Goal: Check status: Check status

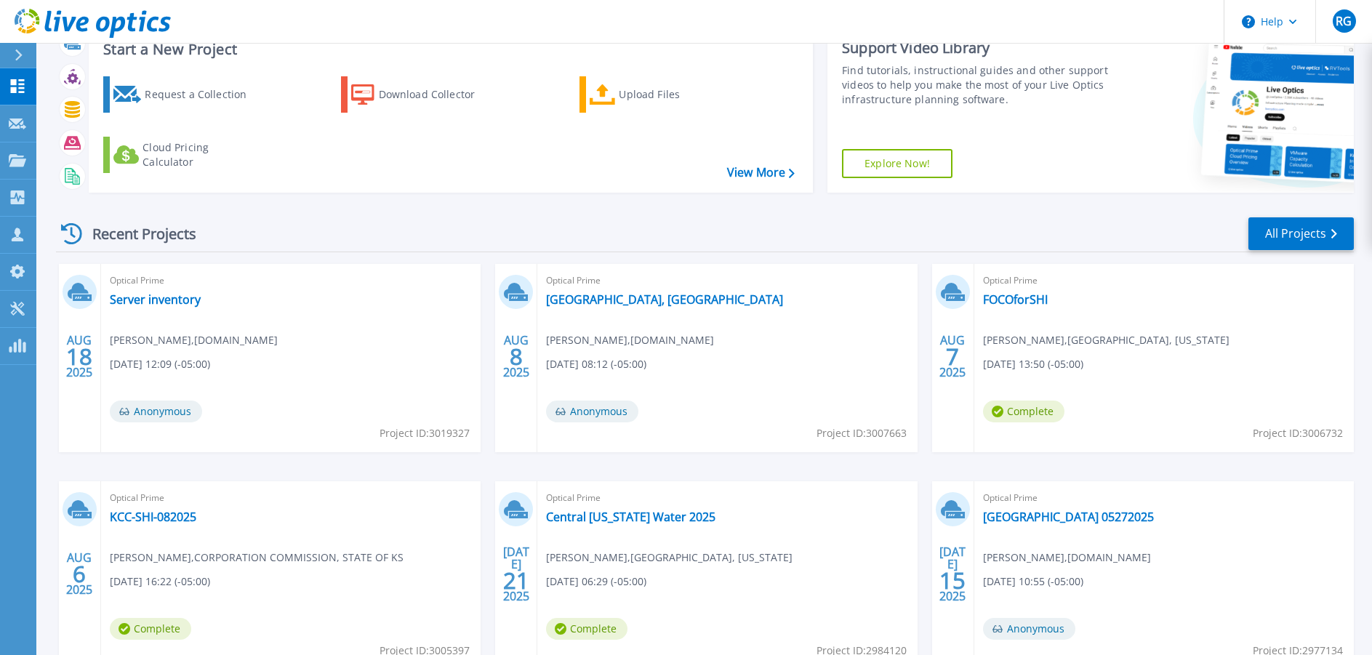
scroll to position [73, 0]
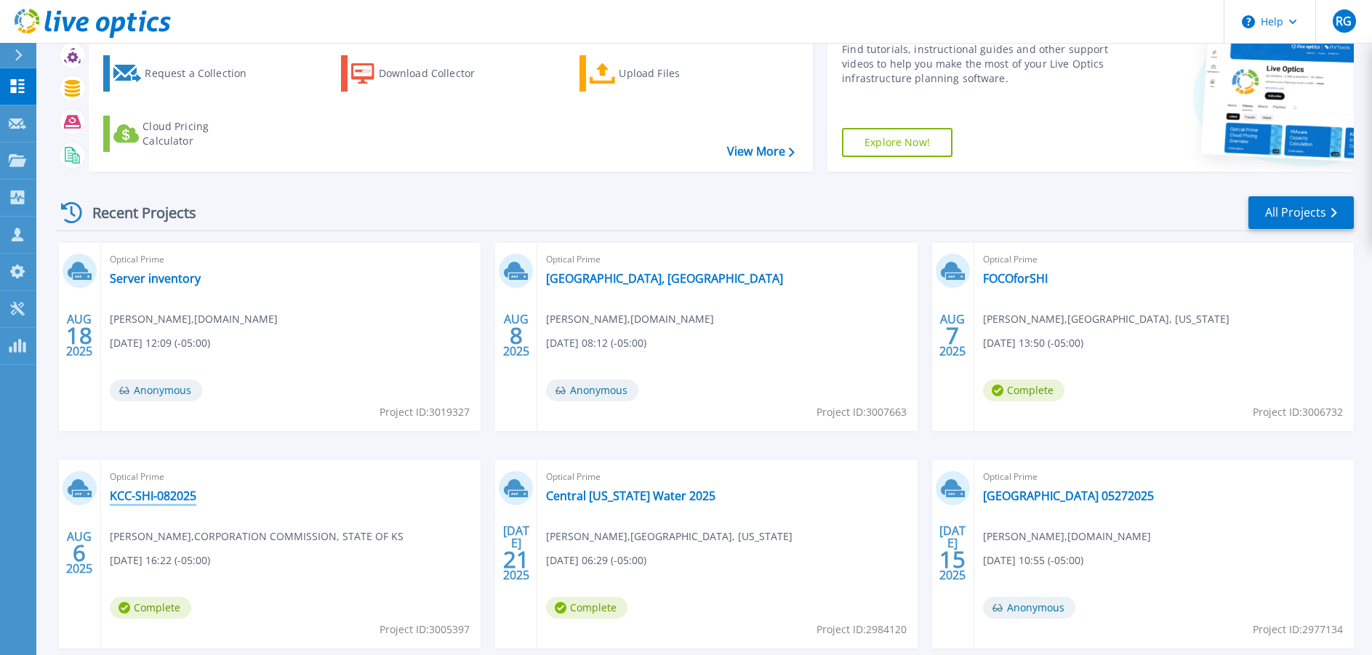
click at [162, 492] on link "KCC-SHI-082025" at bounding box center [153, 496] width 87 height 15
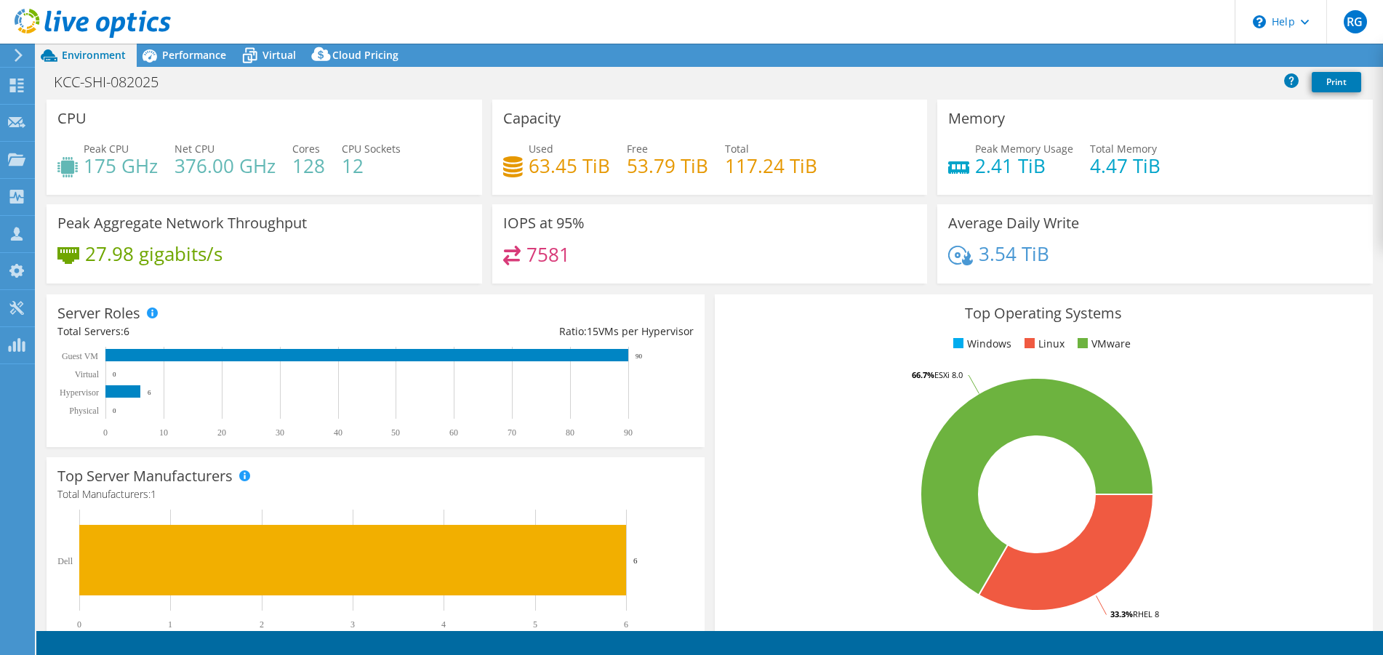
select select "USD"
click at [180, 57] on span "Performance" at bounding box center [194, 55] width 64 height 14
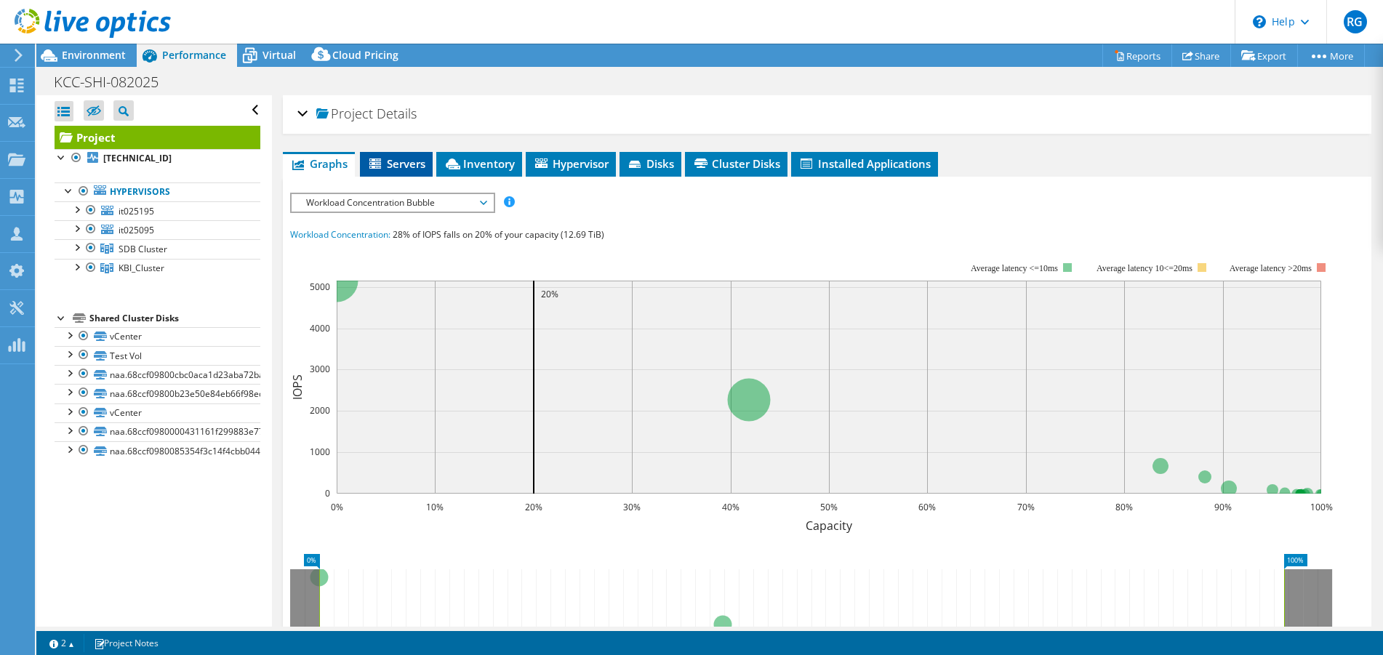
click at [386, 164] on span "Servers" at bounding box center [396, 163] width 58 height 15
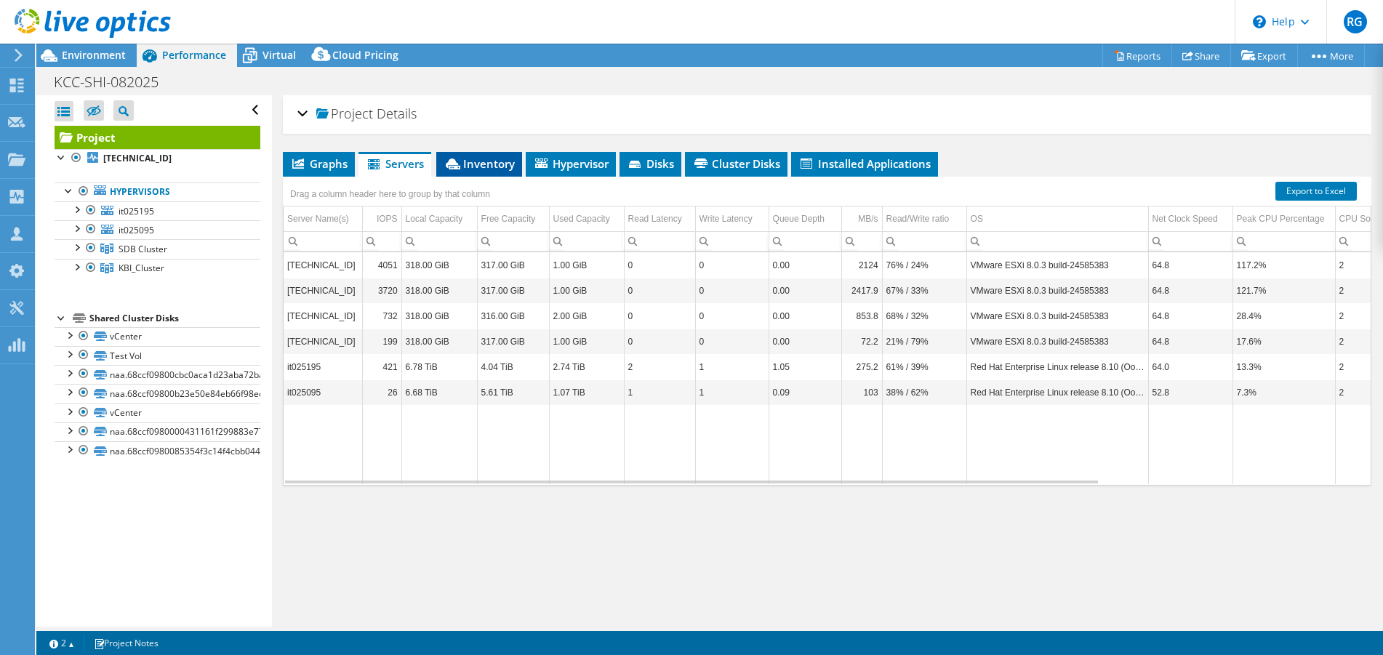
click at [471, 166] on span "Inventory" at bounding box center [479, 163] width 71 height 15
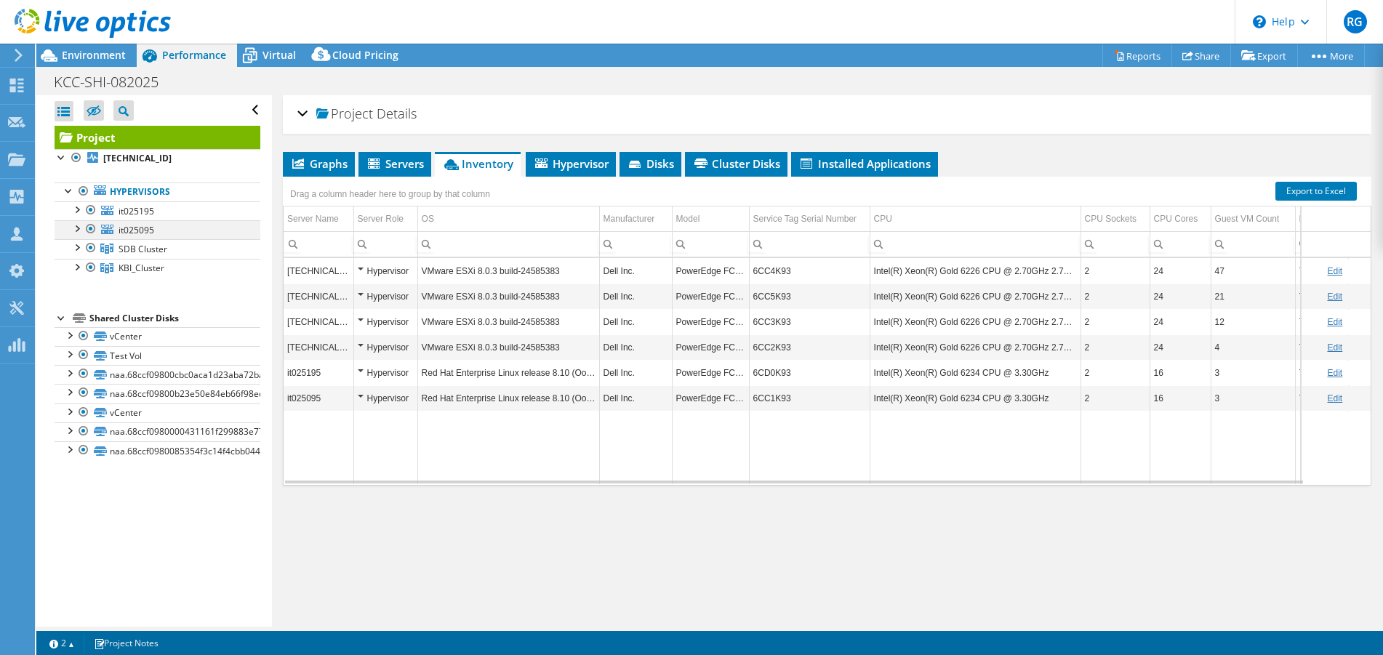
click at [92, 227] on div at bounding box center [91, 228] width 15 height 17
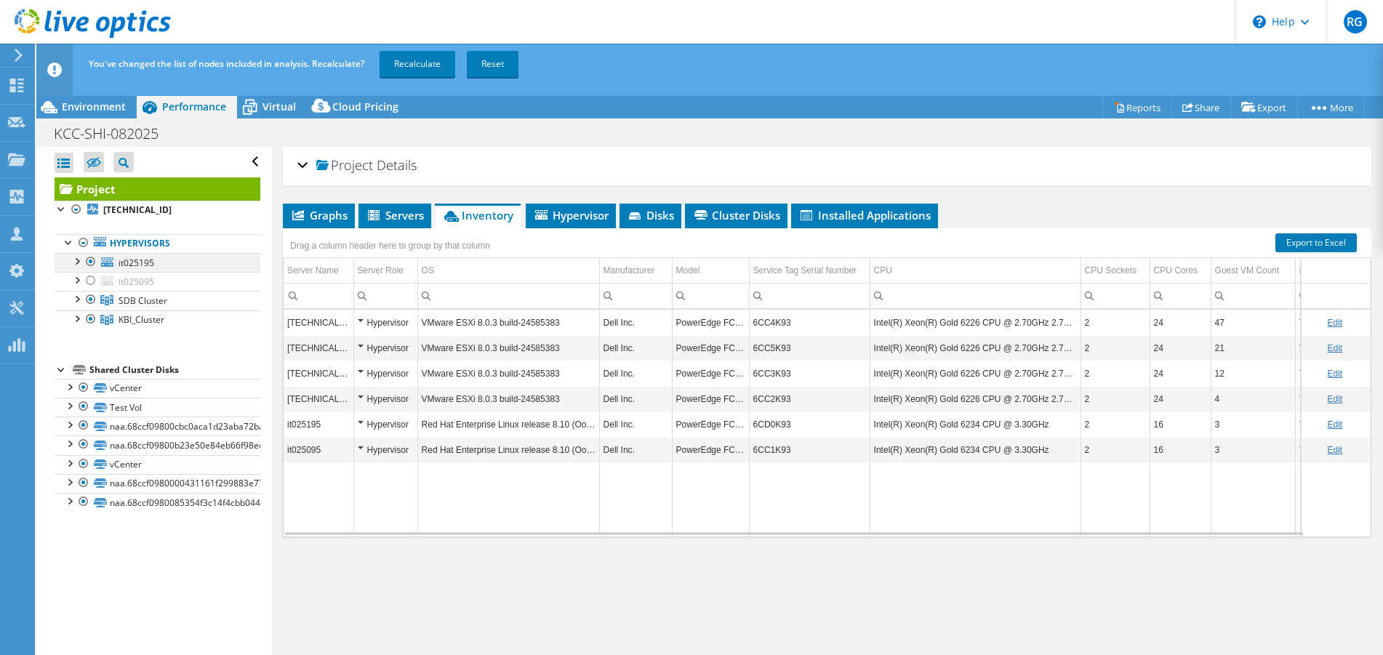
click at [90, 261] on div at bounding box center [91, 261] width 15 height 17
click at [423, 62] on link "Recalculate" at bounding box center [418, 64] width 76 height 26
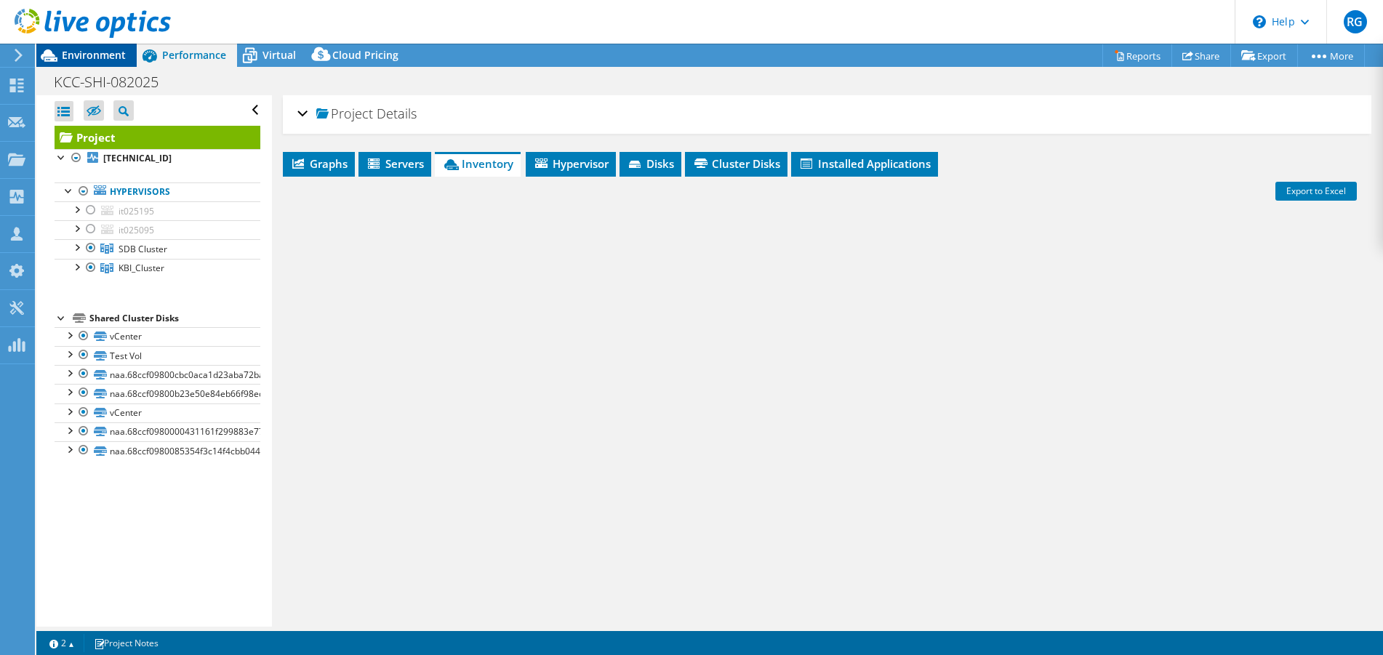
click at [111, 57] on span "Environment" at bounding box center [94, 55] width 64 height 14
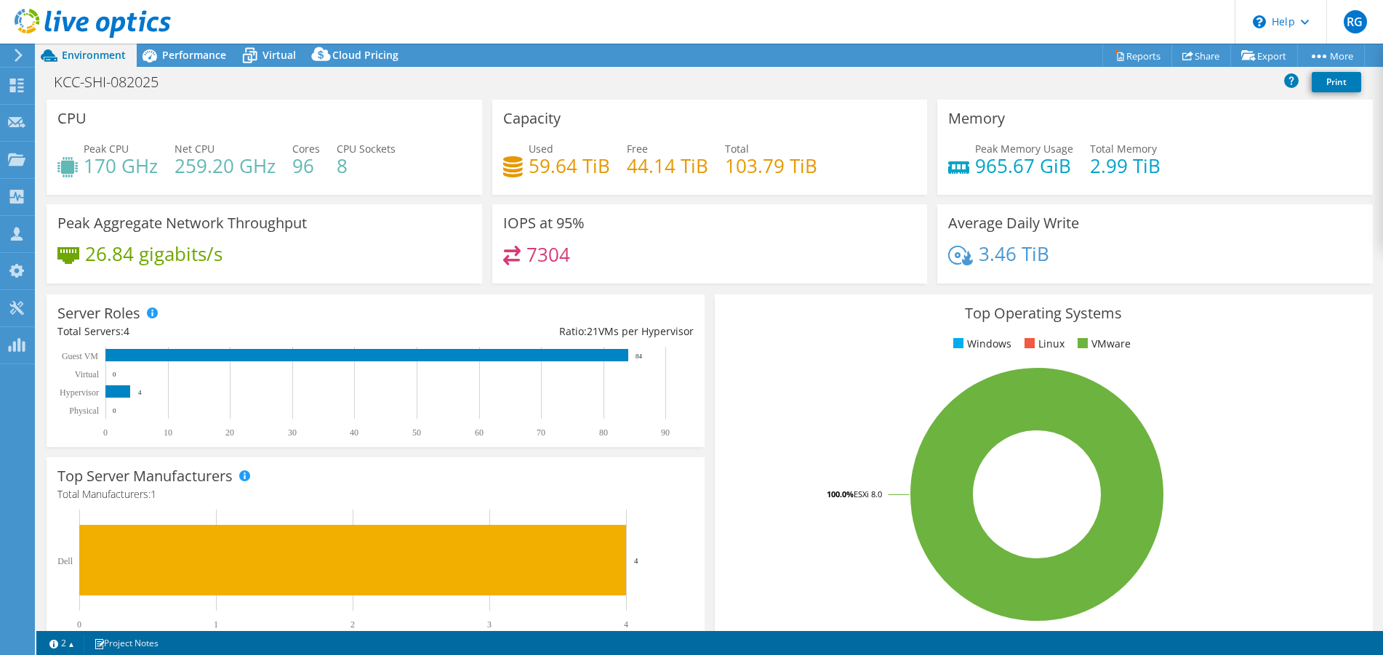
select select "USD"
click at [185, 54] on span "Performance" at bounding box center [194, 55] width 64 height 14
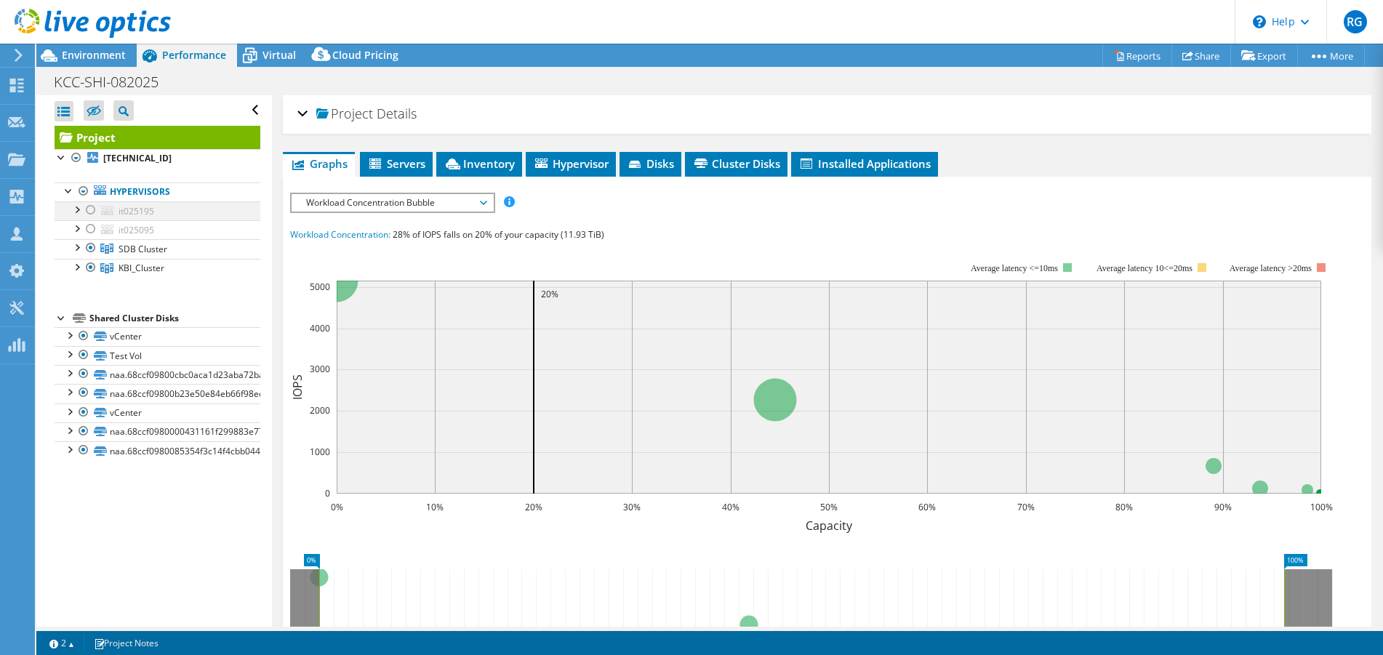
click at [90, 208] on div at bounding box center [91, 209] width 15 height 17
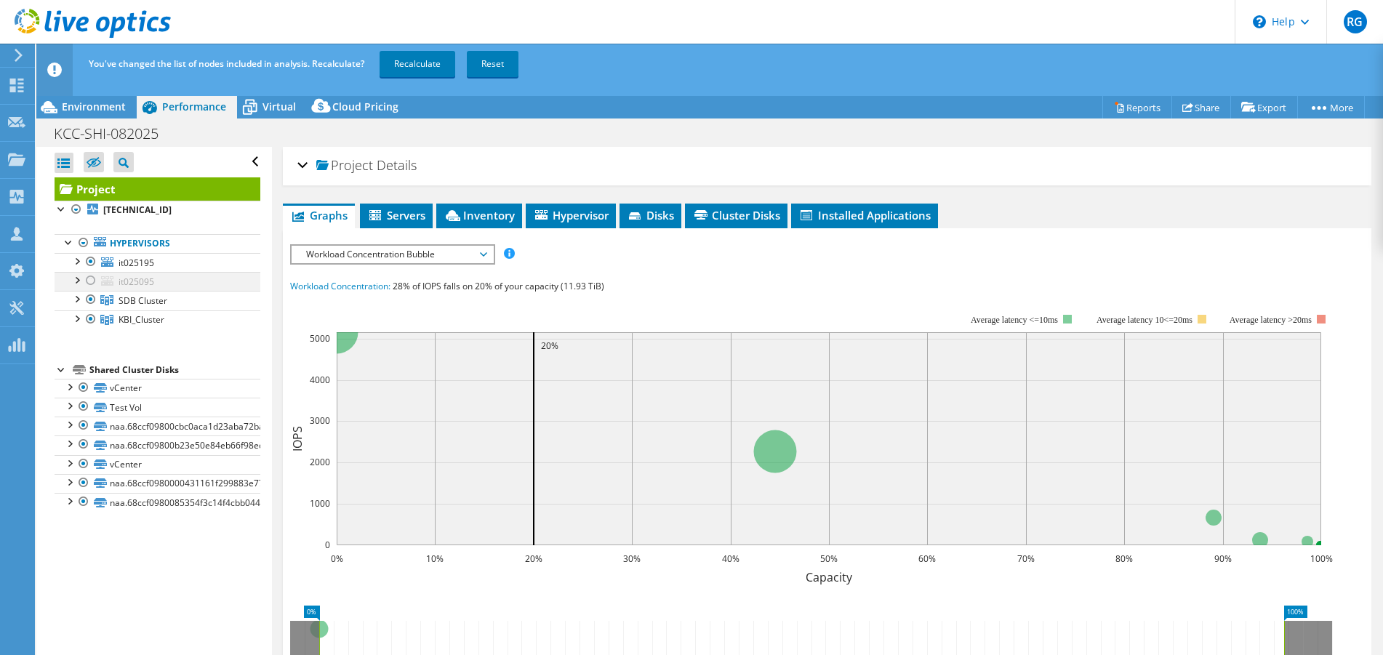
click at [87, 281] on div at bounding box center [91, 280] width 15 height 17
click at [437, 65] on link "Recalculate" at bounding box center [418, 64] width 76 height 26
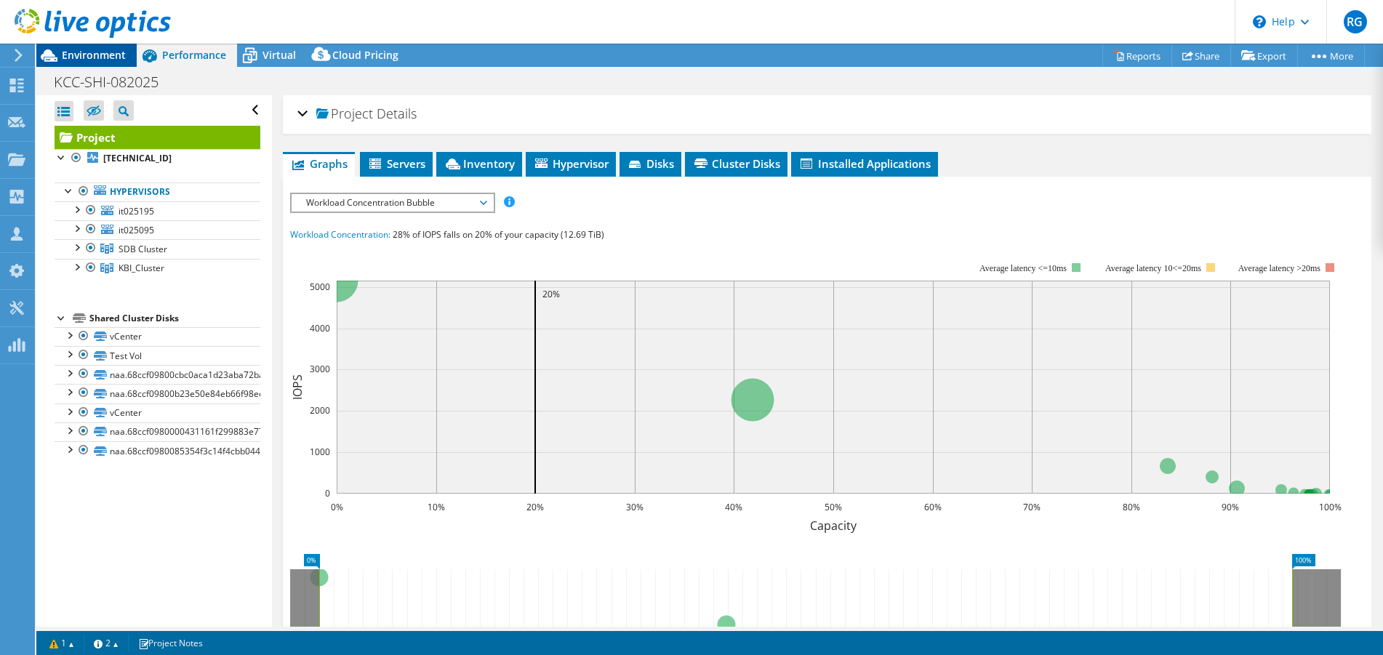
click at [87, 53] on span "Environment" at bounding box center [94, 55] width 64 height 14
